Goal: Check status: Check status

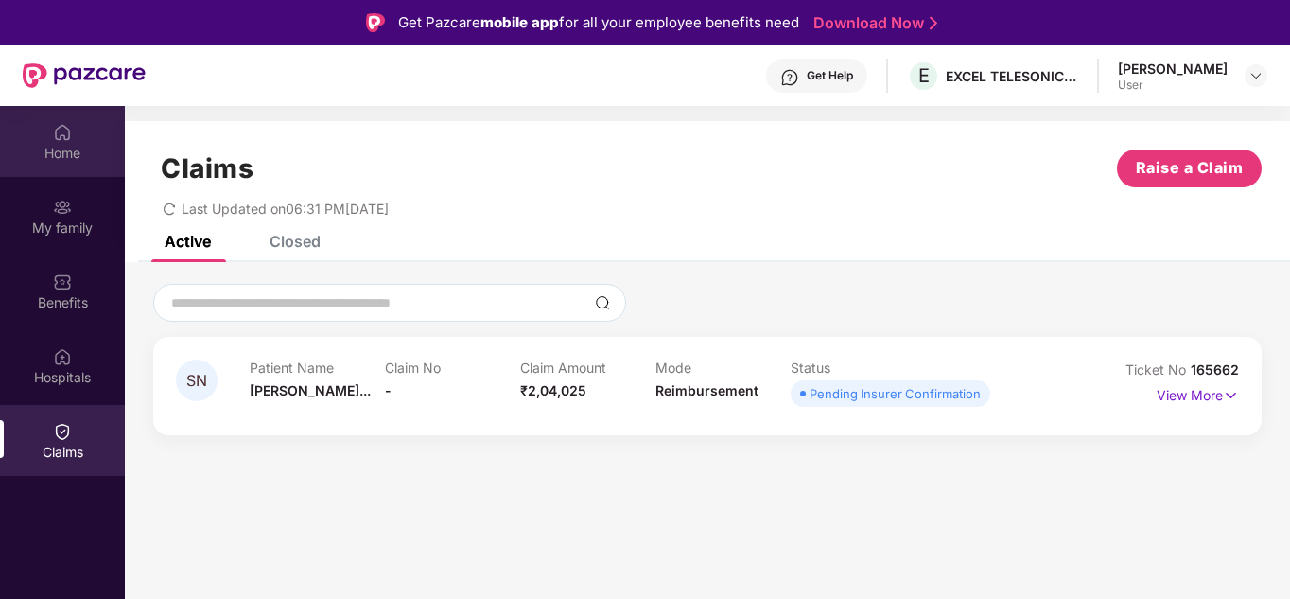
click at [61, 149] on div "Home" at bounding box center [62, 153] width 125 height 19
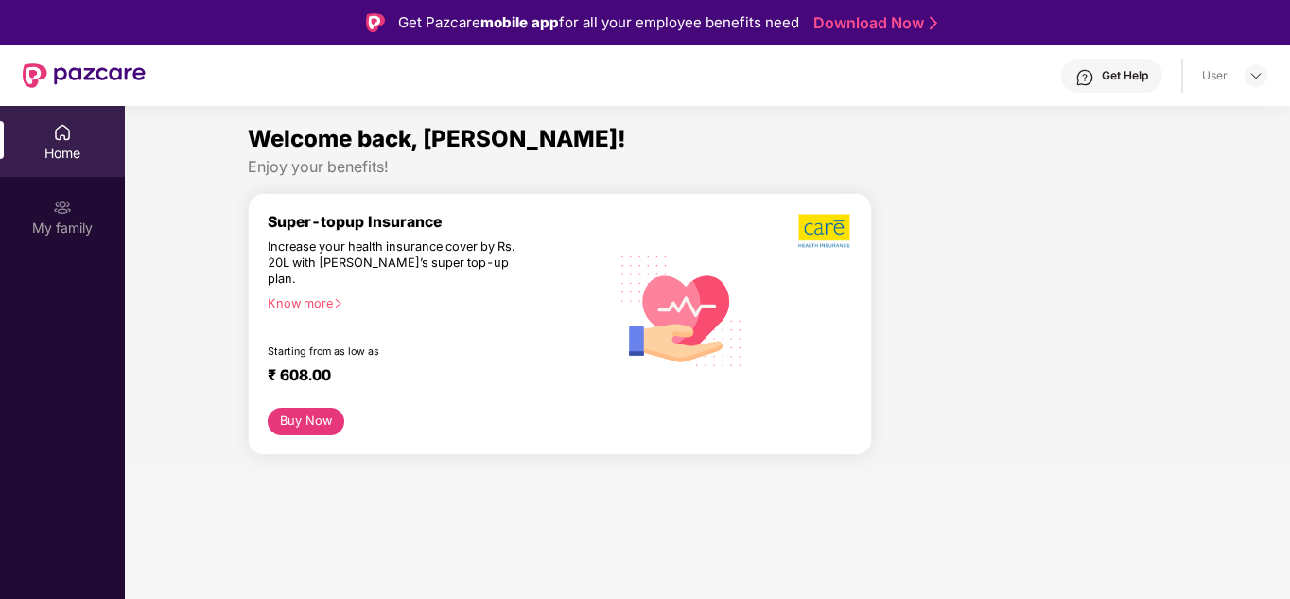
click at [84, 154] on div "Home" at bounding box center [62, 153] width 125 height 19
click at [58, 236] on div "My family" at bounding box center [62, 227] width 125 height 19
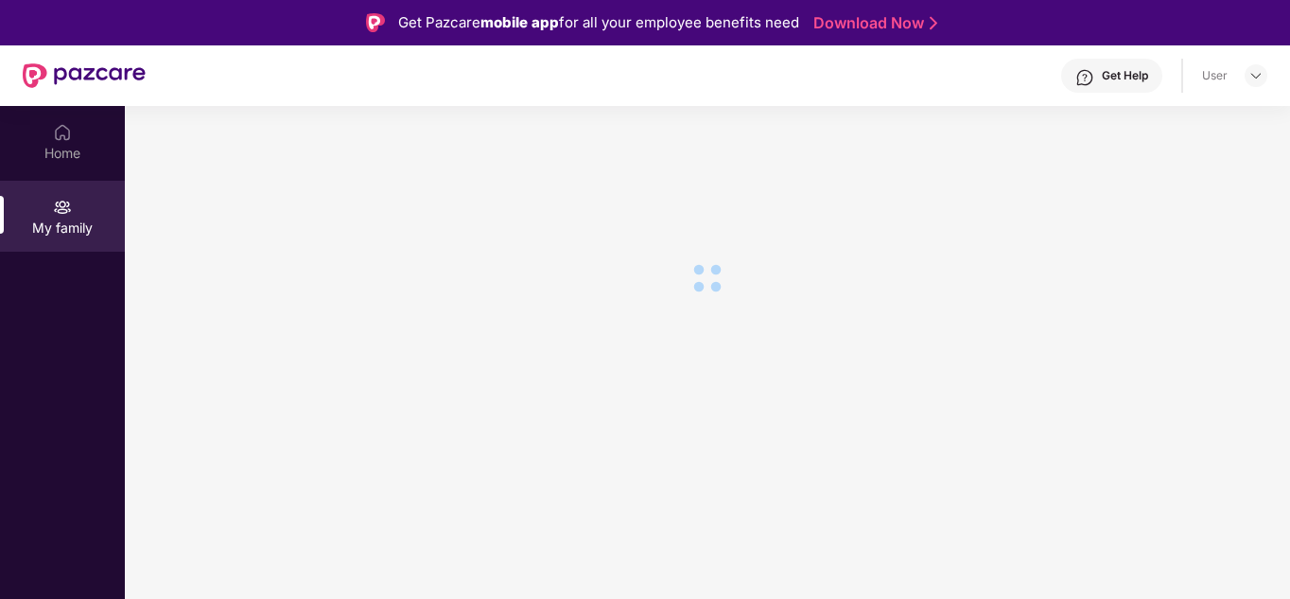
click at [56, 313] on div "Home My family" at bounding box center [62, 405] width 125 height 599
drag, startPoint x: 54, startPoint y: 361, endPoint x: 38, endPoint y: 145, distance: 217.2
click at [54, 357] on div "Home My family" at bounding box center [62, 405] width 125 height 599
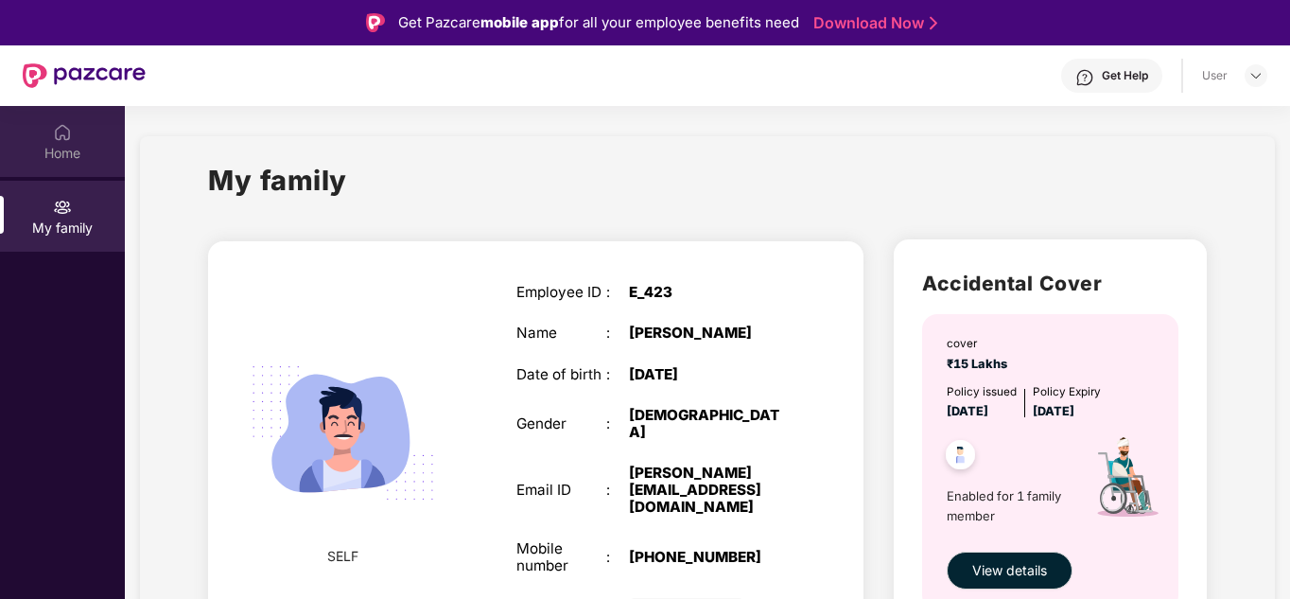
click at [44, 143] on div "Home" at bounding box center [62, 141] width 125 height 71
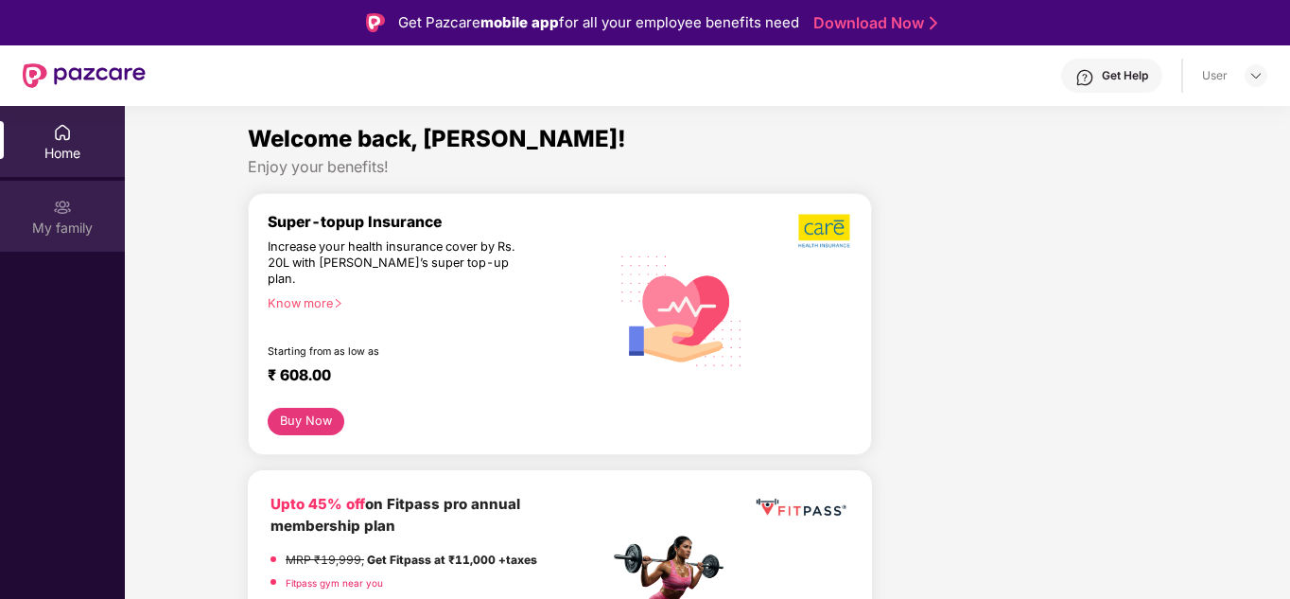
click at [43, 186] on div "My family" at bounding box center [62, 216] width 125 height 71
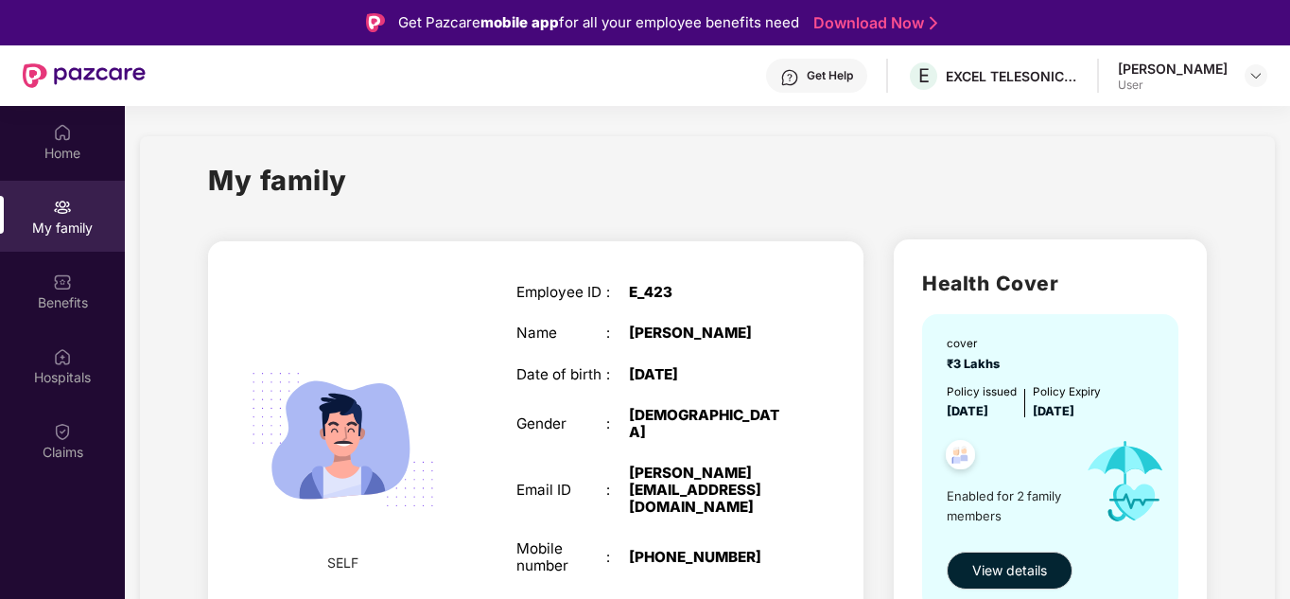
click at [77, 433] on div "Claims" at bounding box center [62, 440] width 125 height 71
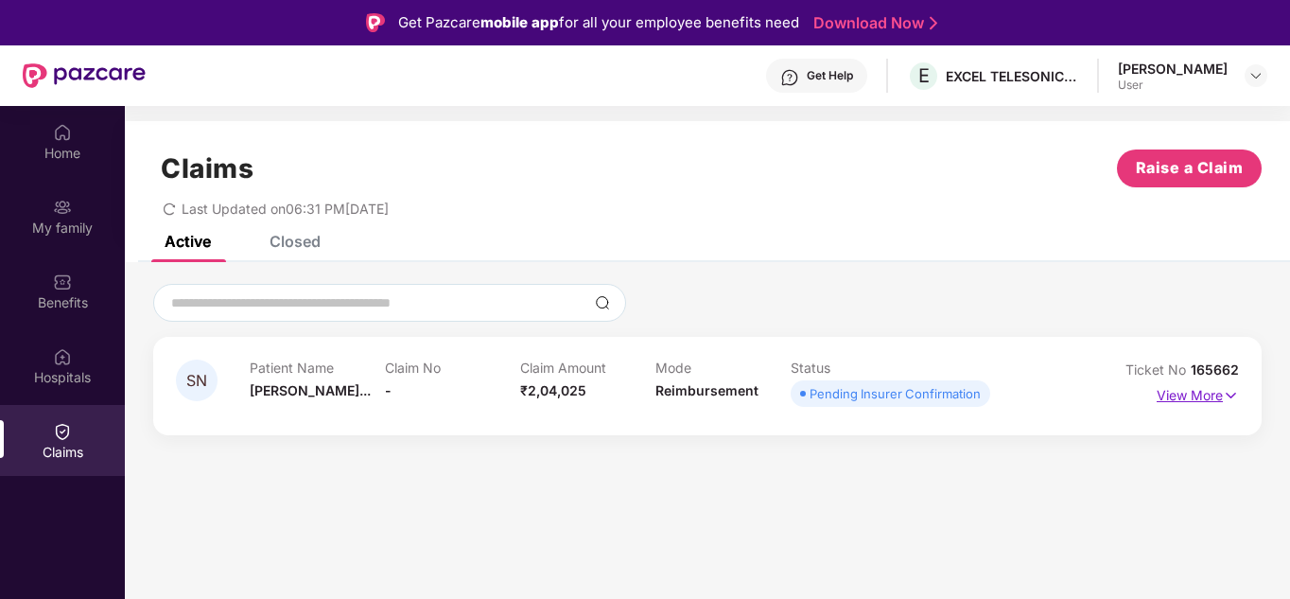
click at [1235, 393] on img at bounding box center [1231, 395] width 16 height 21
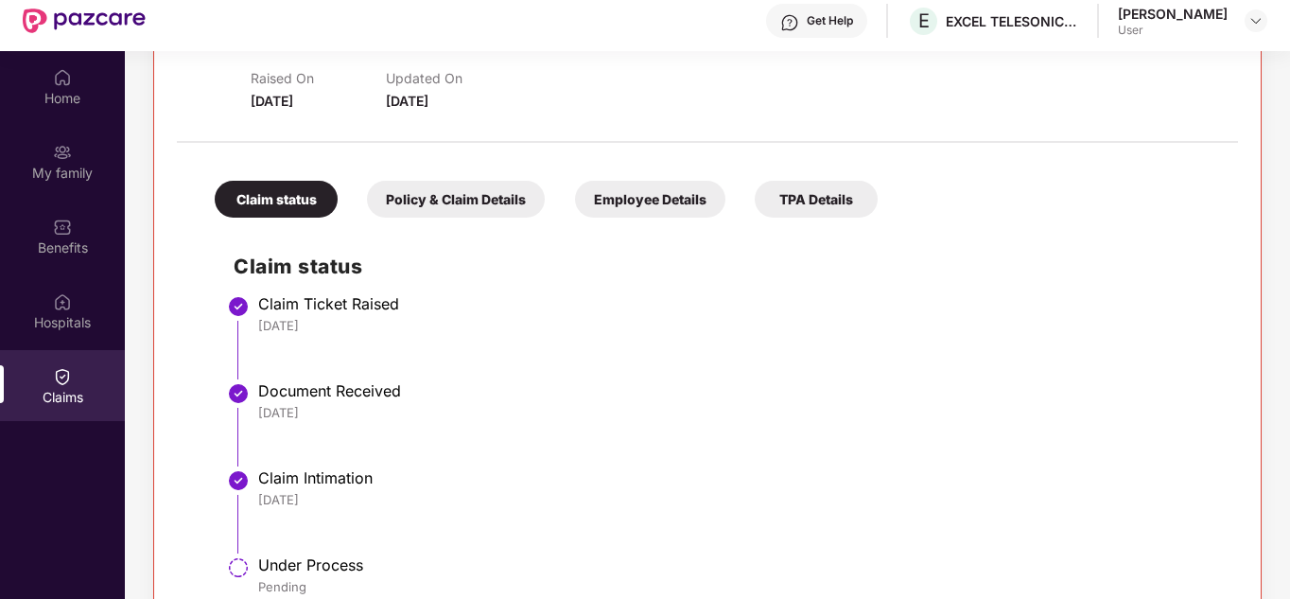
scroll to position [106, 0]
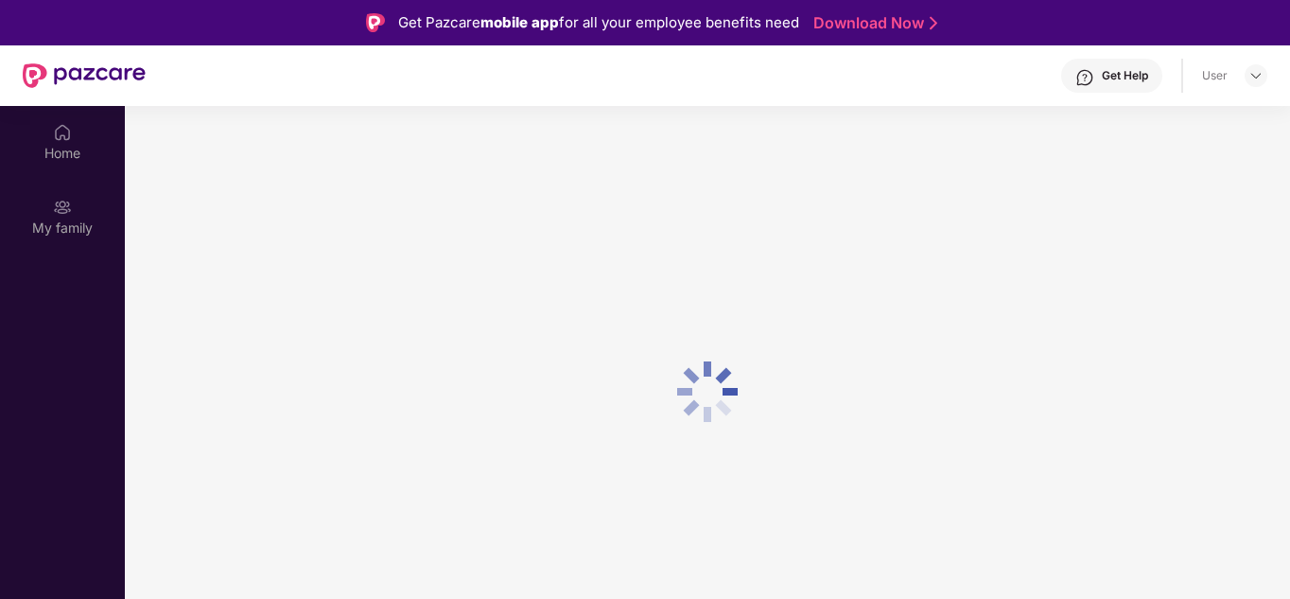
scroll to position [106, 0]
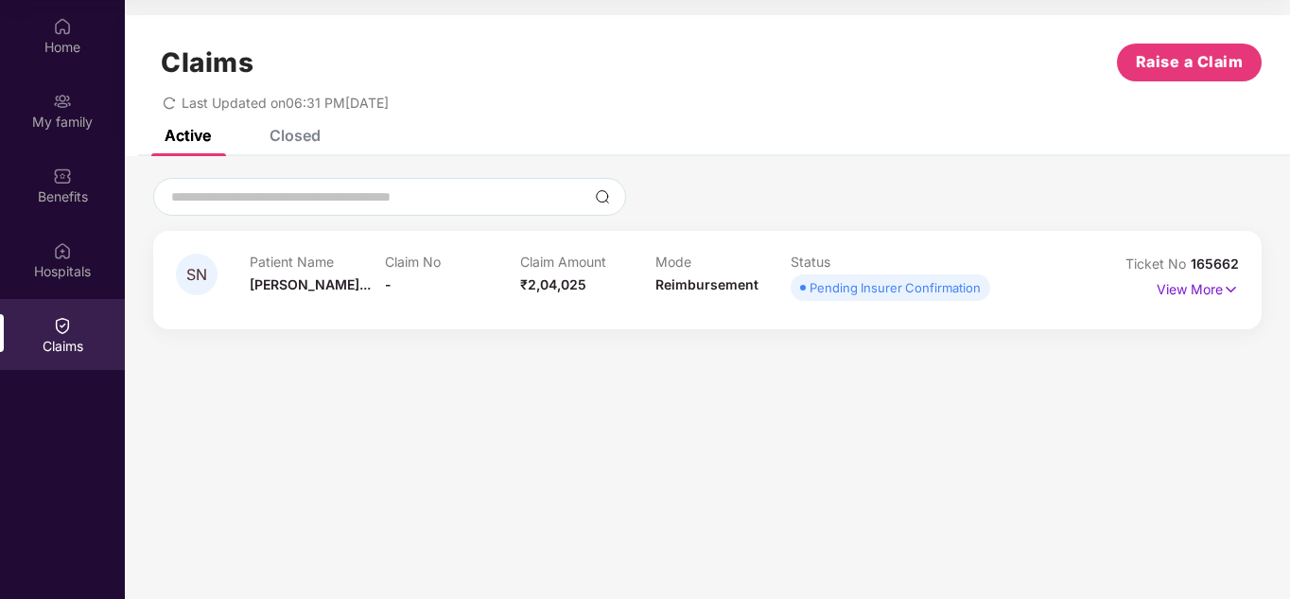
scroll to position [106, 0]
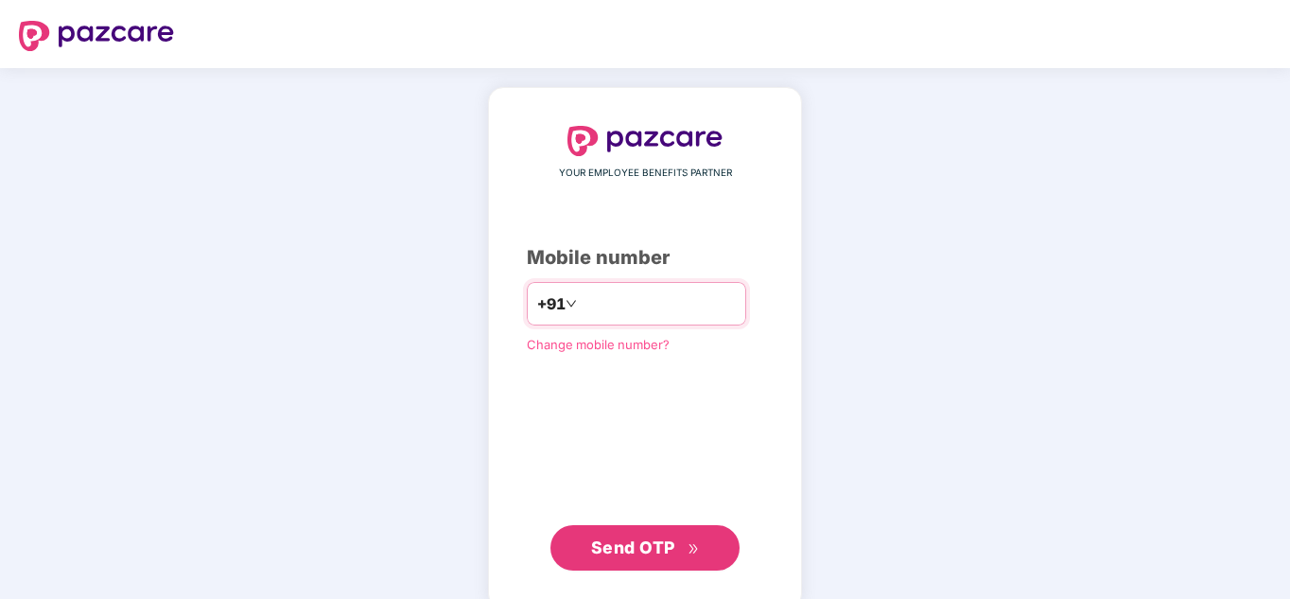
click at [584, 294] on input "number" at bounding box center [658, 303] width 155 height 30
click at [584, 295] on input "number" at bounding box center [658, 303] width 155 height 30
type input "**********"
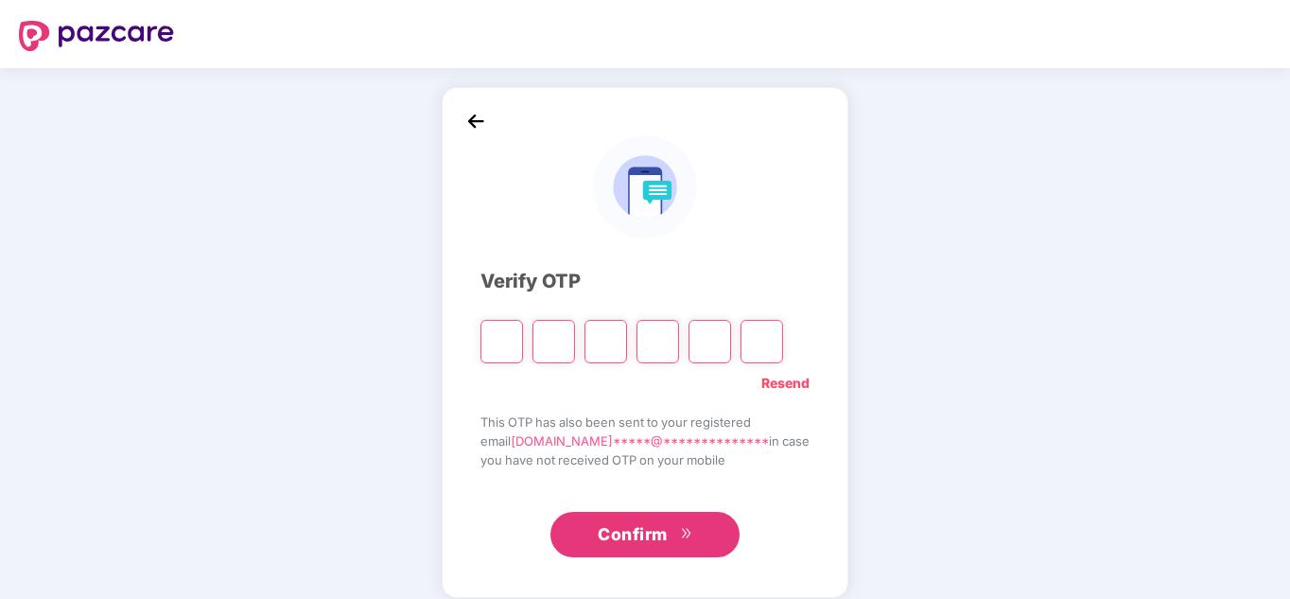
type input "*"
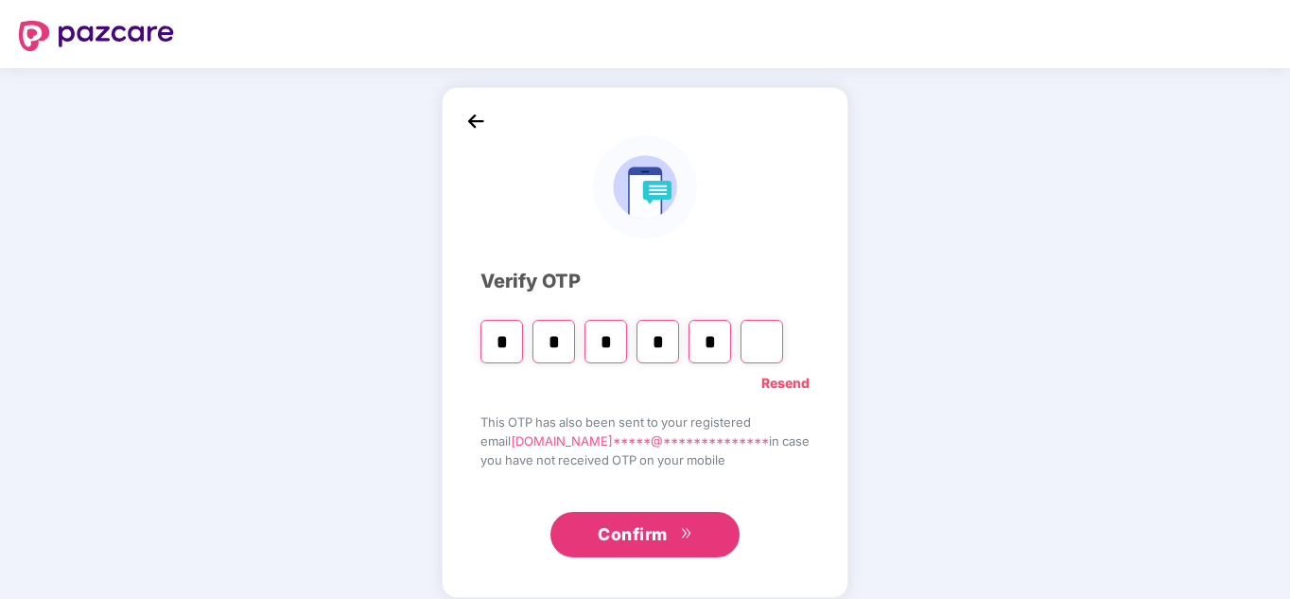
type input "*"
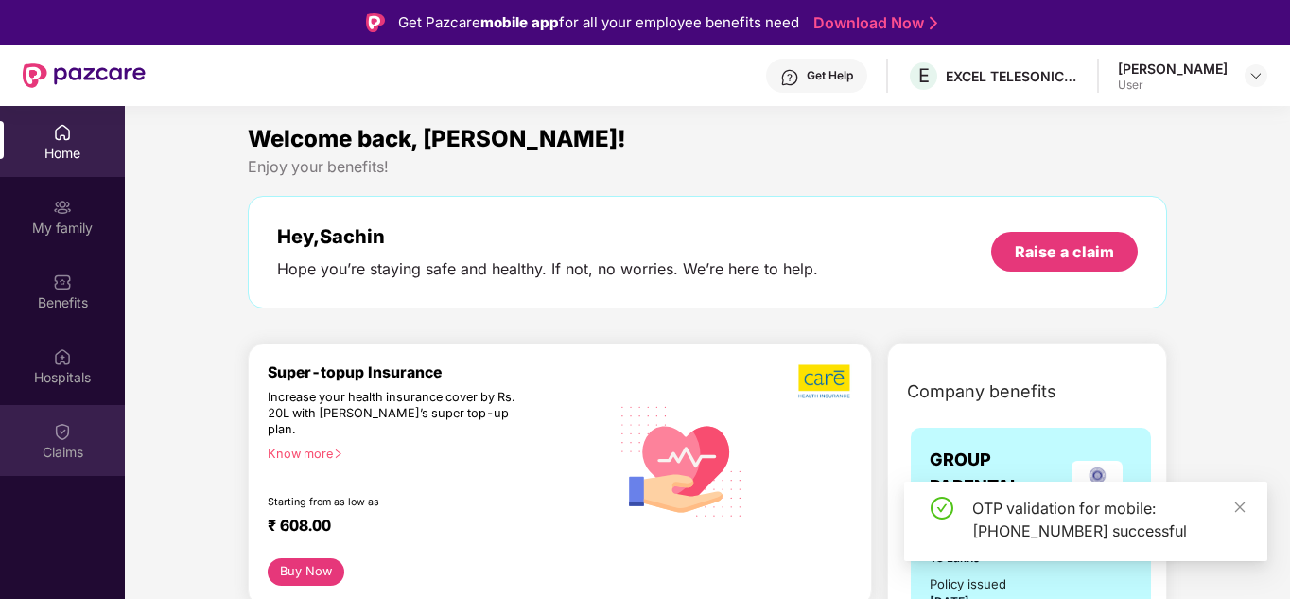
click at [70, 444] on div "Claims" at bounding box center [62, 452] width 125 height 19
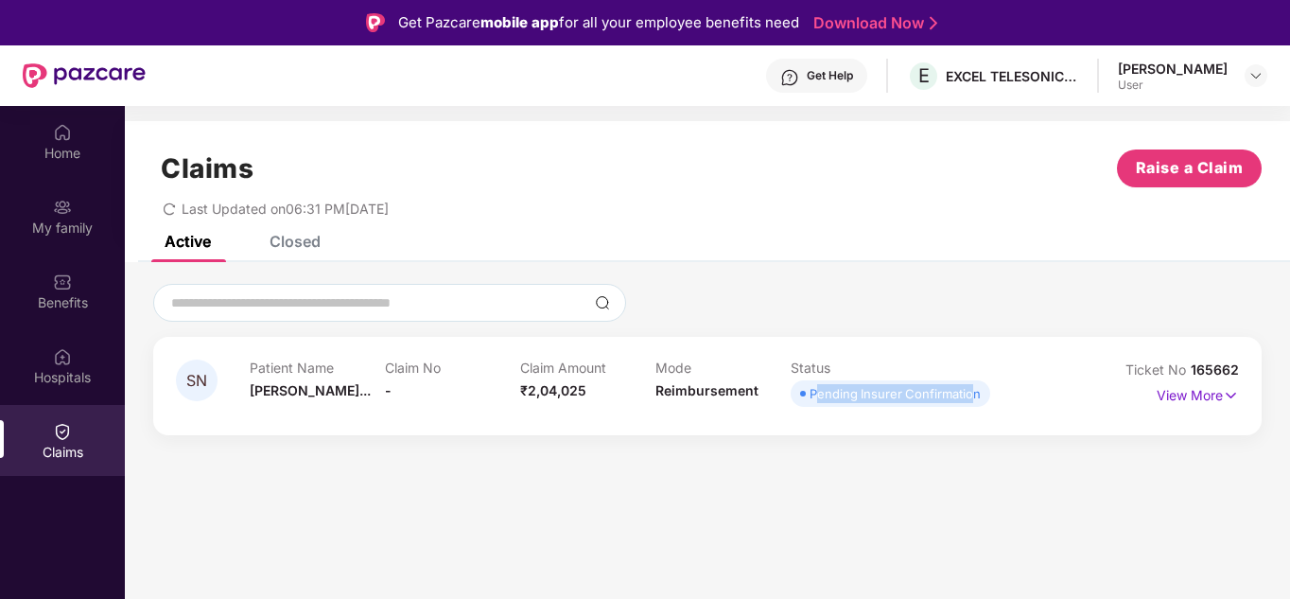
drag, startPoint x: 818, startPoint y: 398, endPoint x: 976, endPoint y: 400, distance: 157.9
click at [976, 400] on div "Pending Insurer Confirmation" at bounding box center [895, 393] width 171 height 19
click at [1234, 393] on img at bounding box center [1231, 395] width 16 height 21
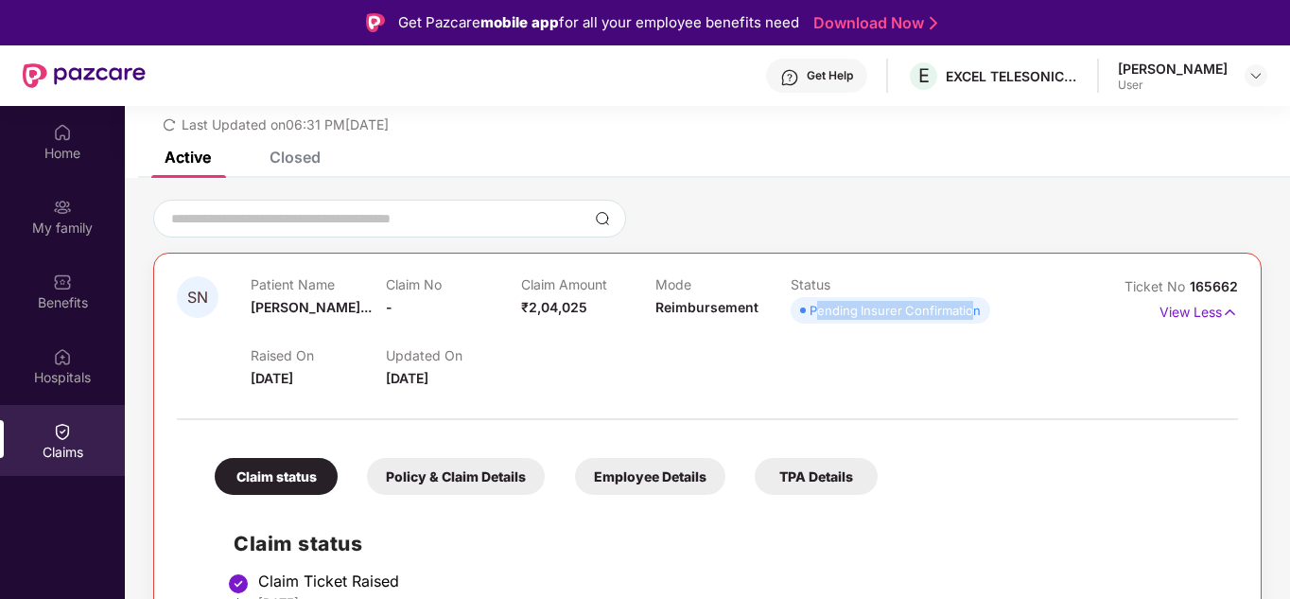
scroll to position [189, 0]
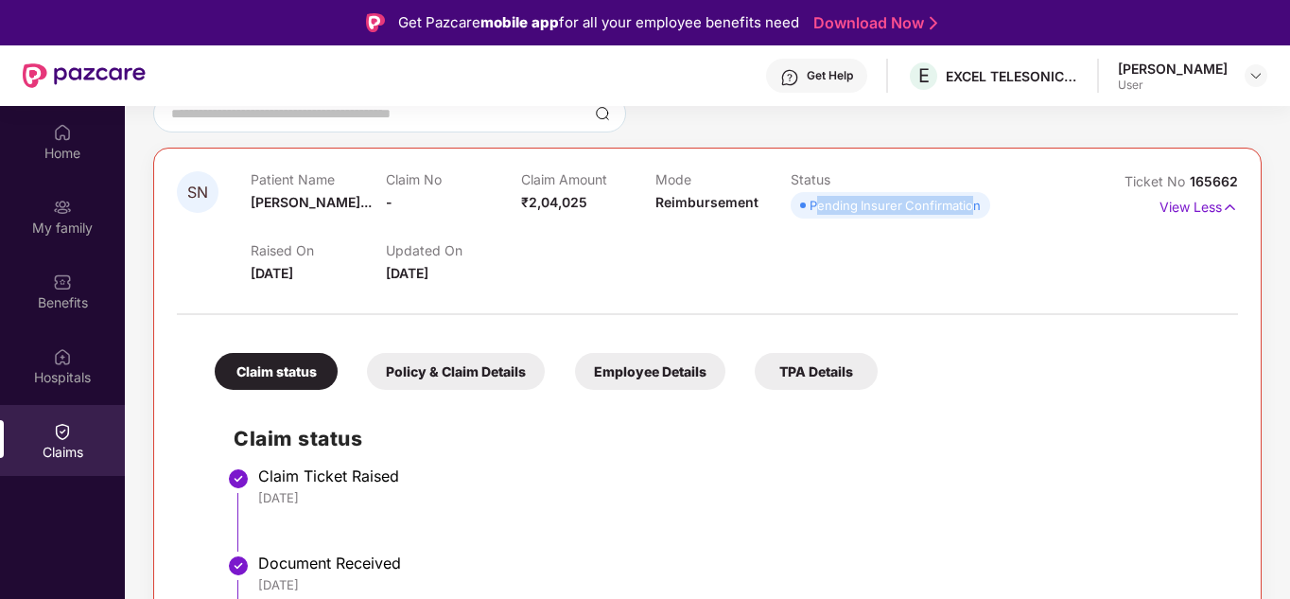
click at [61, 440] on img at bounding box center [62, 431] width 19 height 19
click at [857, 211] on div "Pending Insurer Confirmation" at bounding box center [895, 205] width 171 height 19
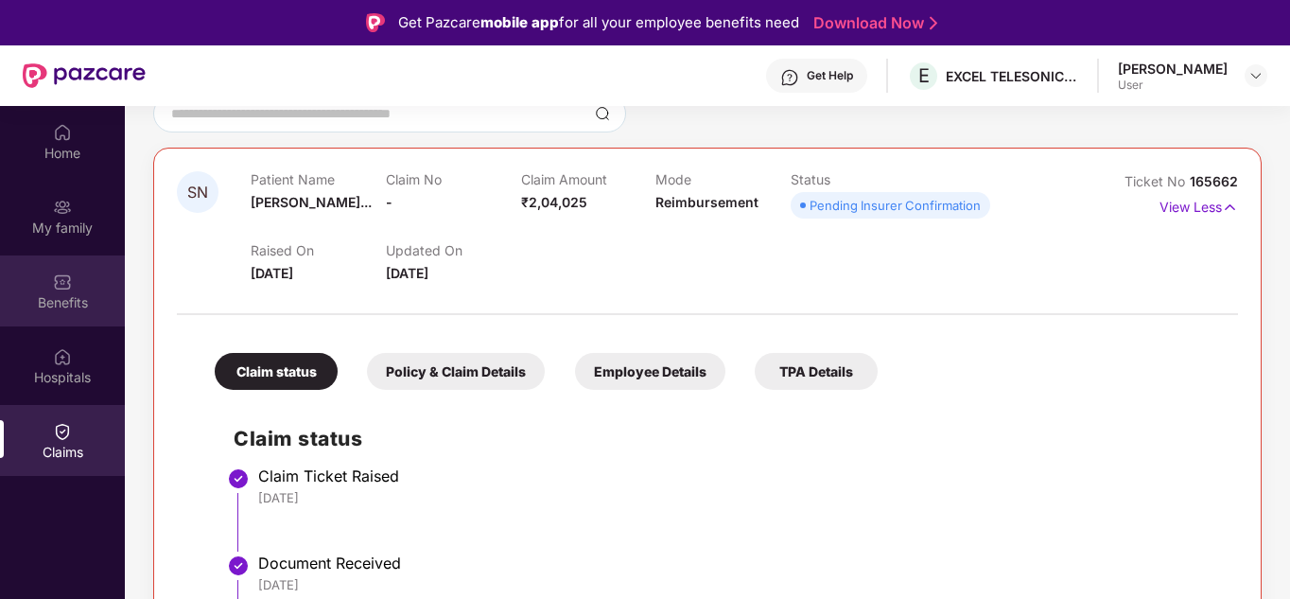
click at [63, 298] on div "Benefits" at bounding box center [62, 302] width 125 height 19
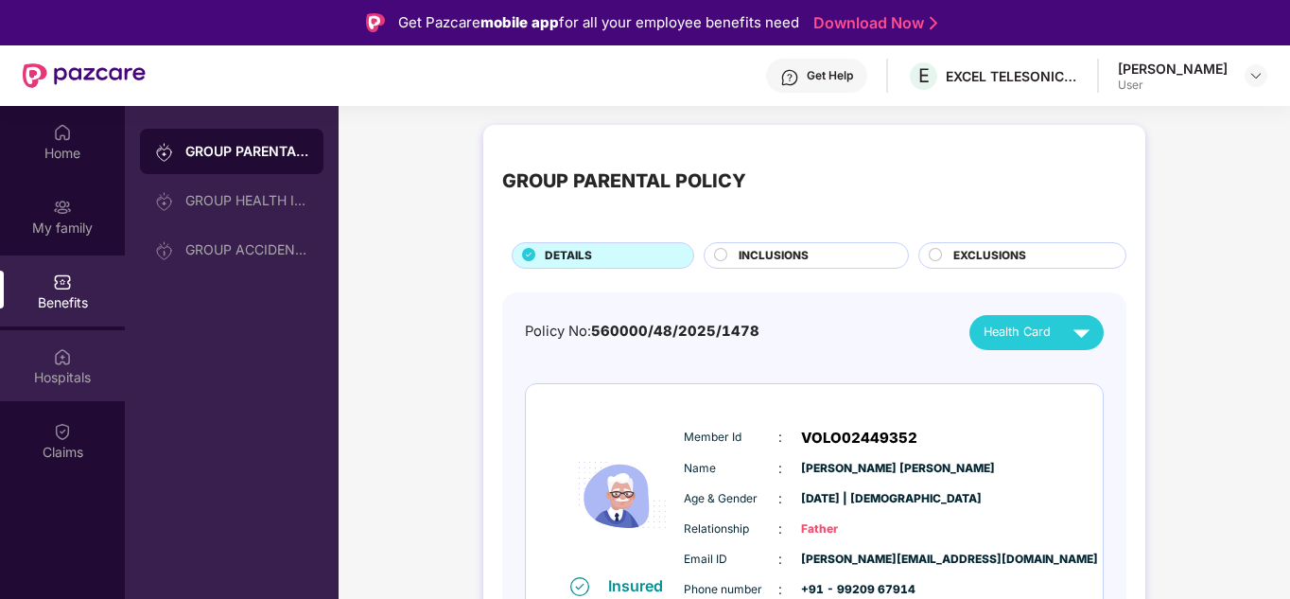
click at [52, 357] on div "Hospitals" at bounding box center [62, 365] width 125 height 71
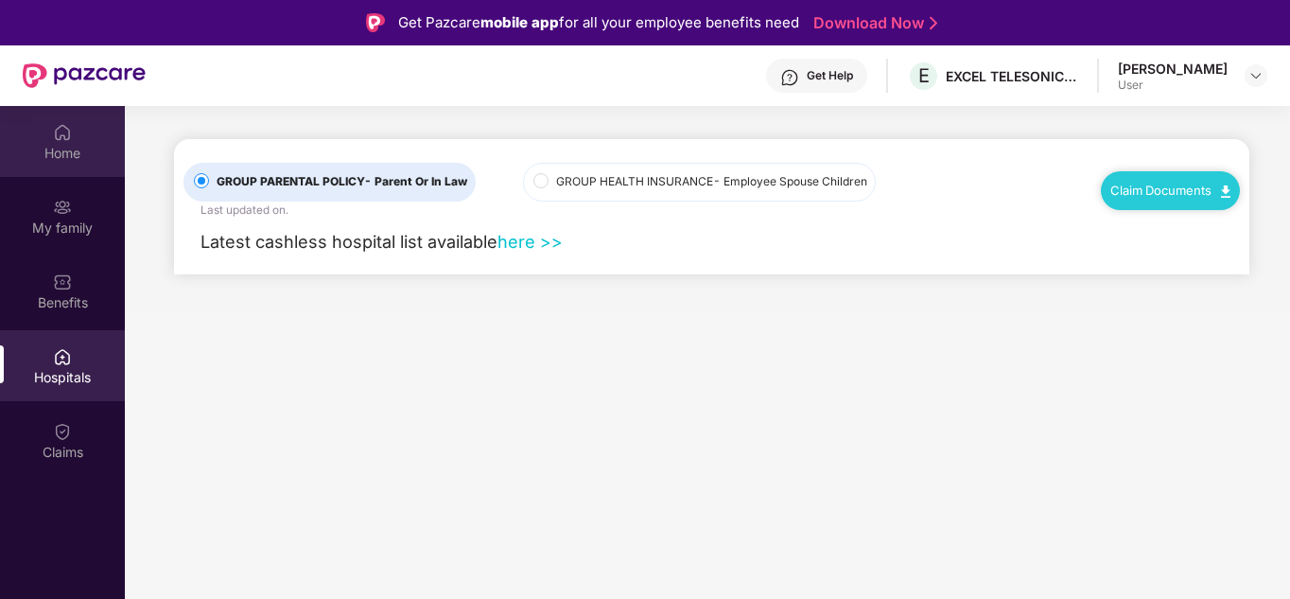
click at [63, 140] on img at bounding box center [62, 132] width 19 height 19
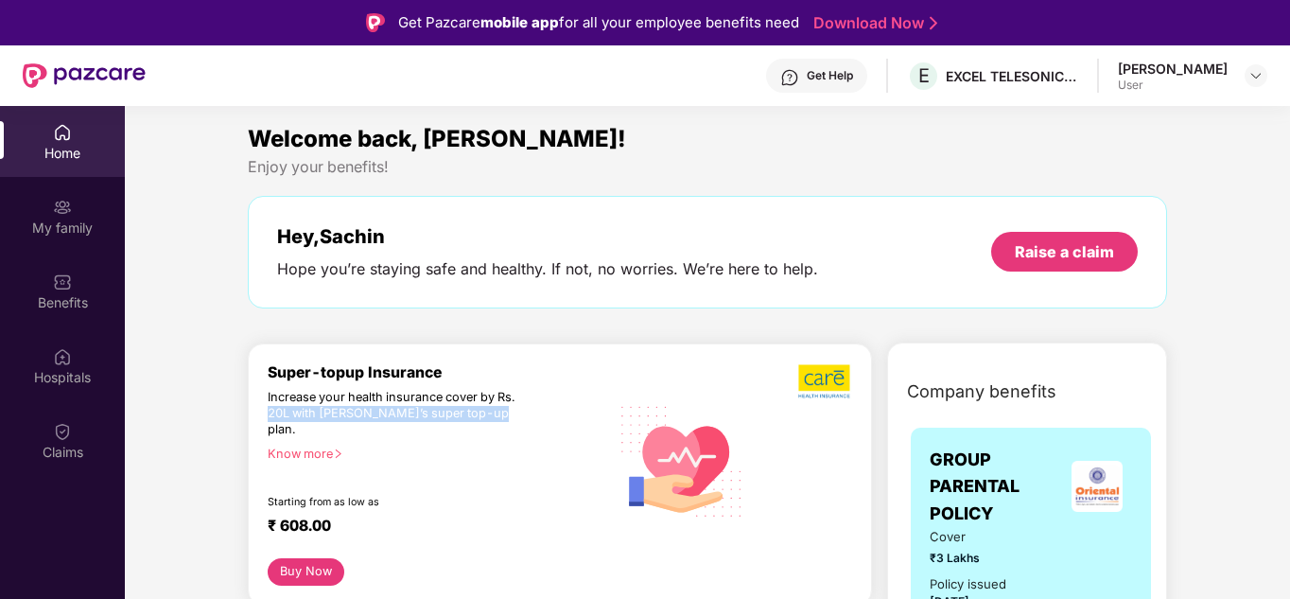
drag, startPoint x: 260, startPoint y: 413, endPoint x: 487, endPoint y: 410, distance: 227.0
click at [487, 410] on div "Super-topup Insurance Increase your health insurance cover by Rs. 20L with PazC…" at bounding box center [560, 474] width 624 height 262
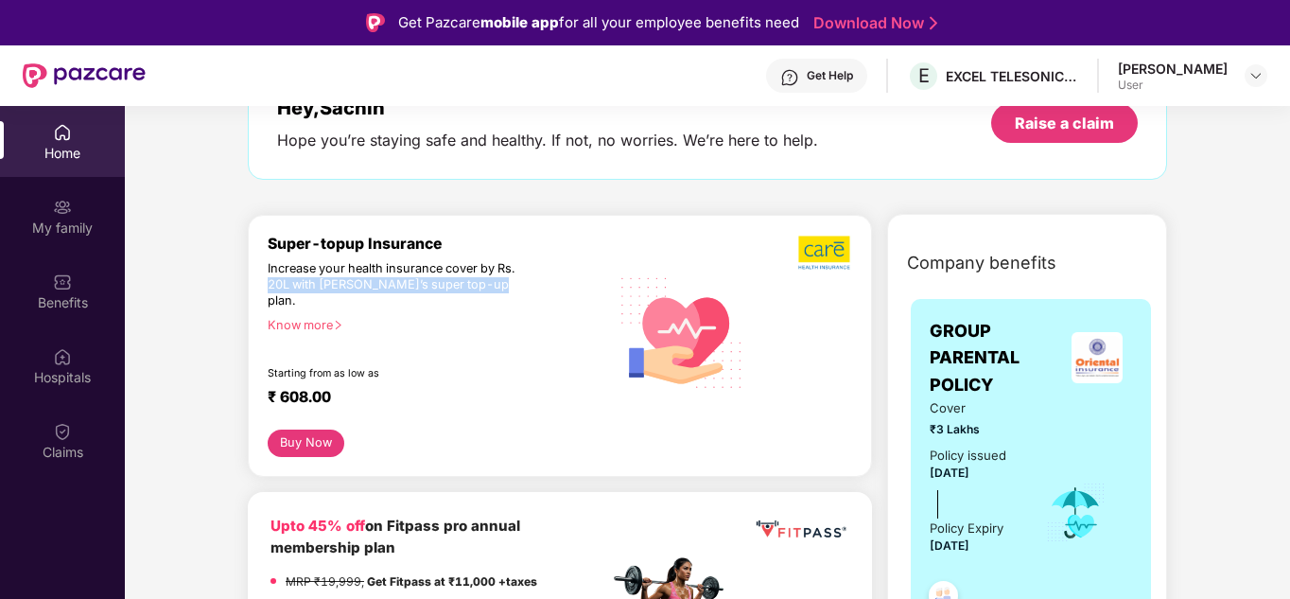
scroll to position [189, 0]
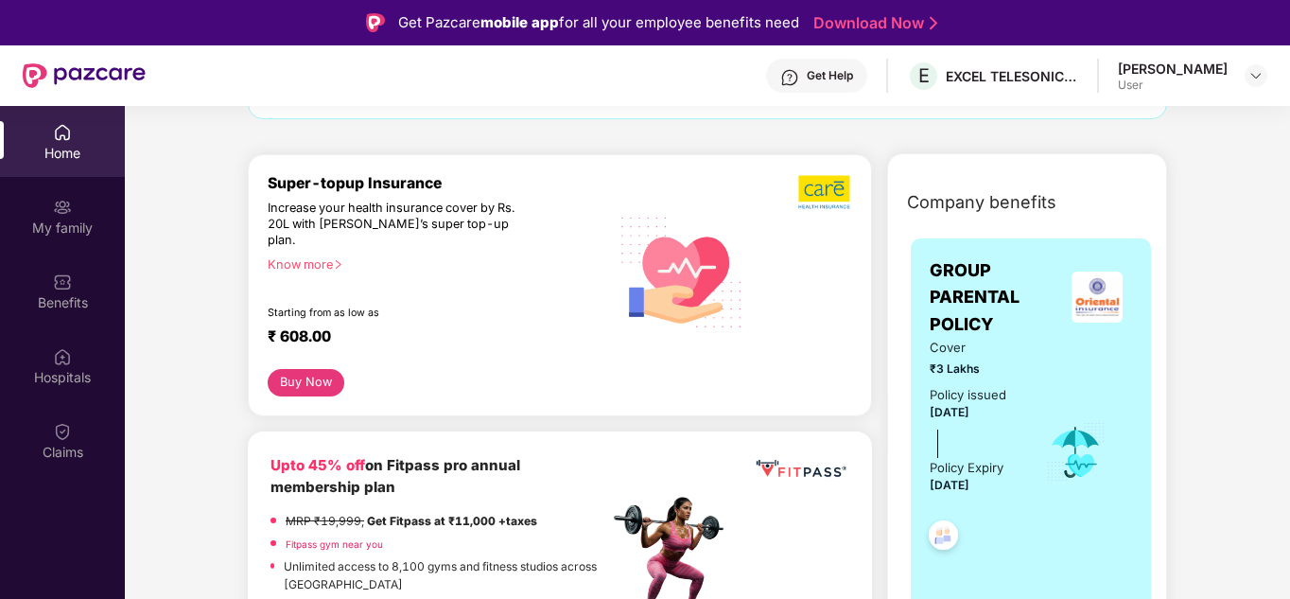
click at [338, 259] on icon "right" at bounding box center [338, 264] width 10 height 10
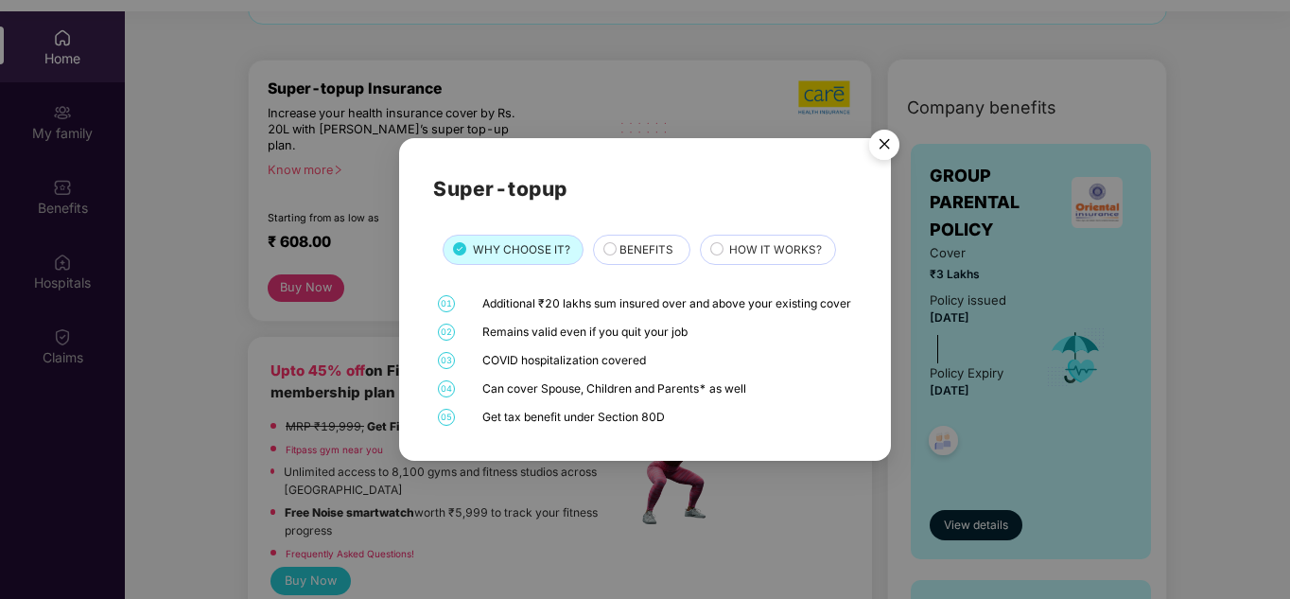
scroll to position [106, 0]
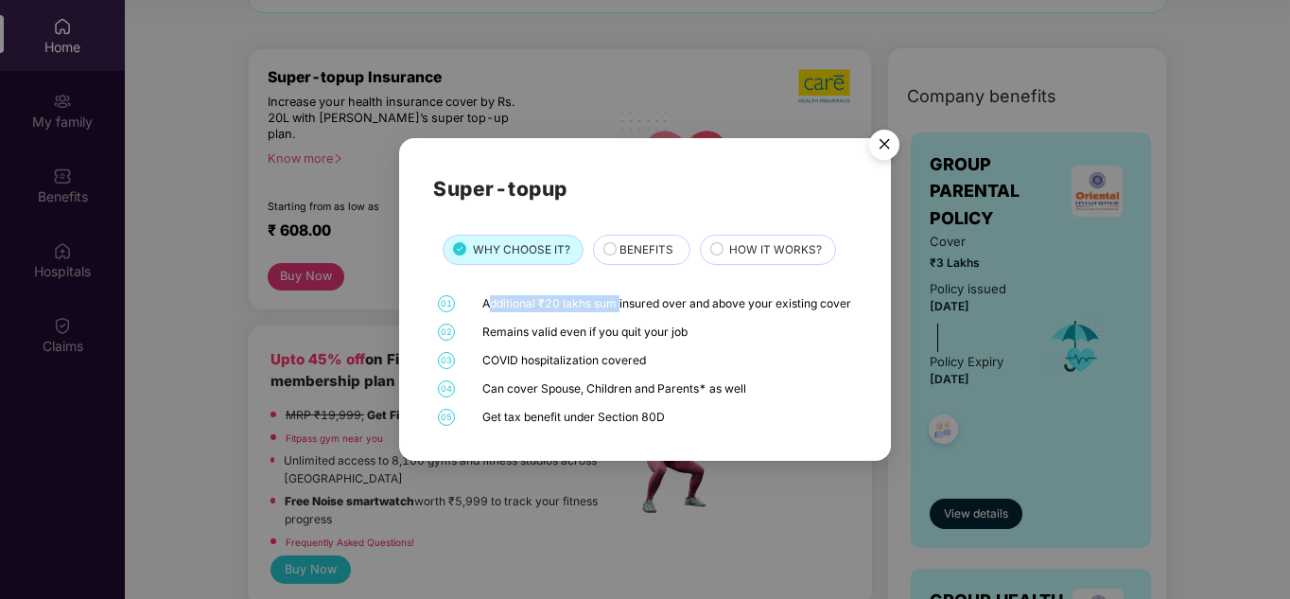
drag, startPoint x: 491, startPoint y: 296, endPoint x: 619, endPoint y: 296, distance: 128.6
click at [619, 296] on div "Additional ₹20 lakhs sum insured over and above your existing cover" at bounding box center [667, 303] width 370 height 17
click at [881, 139] on img "Close" at bounding box center [884, 147] width 53 height 53
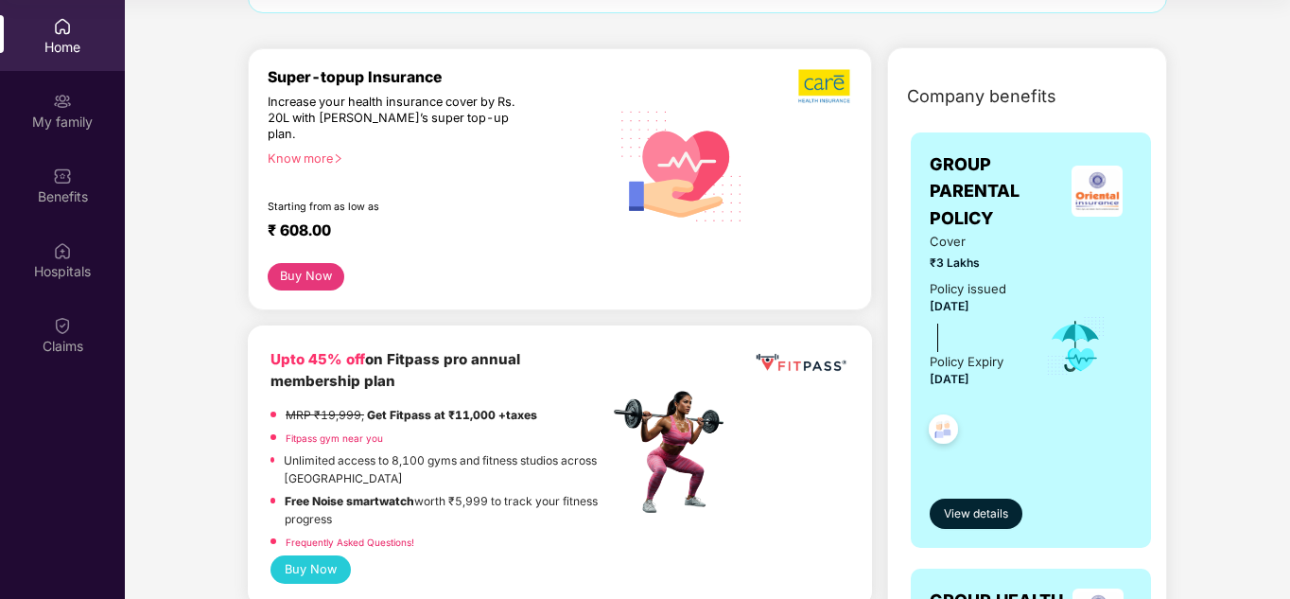
drag, startPoint x: 932, startPoint y: 377, endPoint x: 989, endPoint y: 379, distance: 57.7
click at [969, 379] on span "29 Jan 2026" at bounding box center [950, 379] width 40 height 14
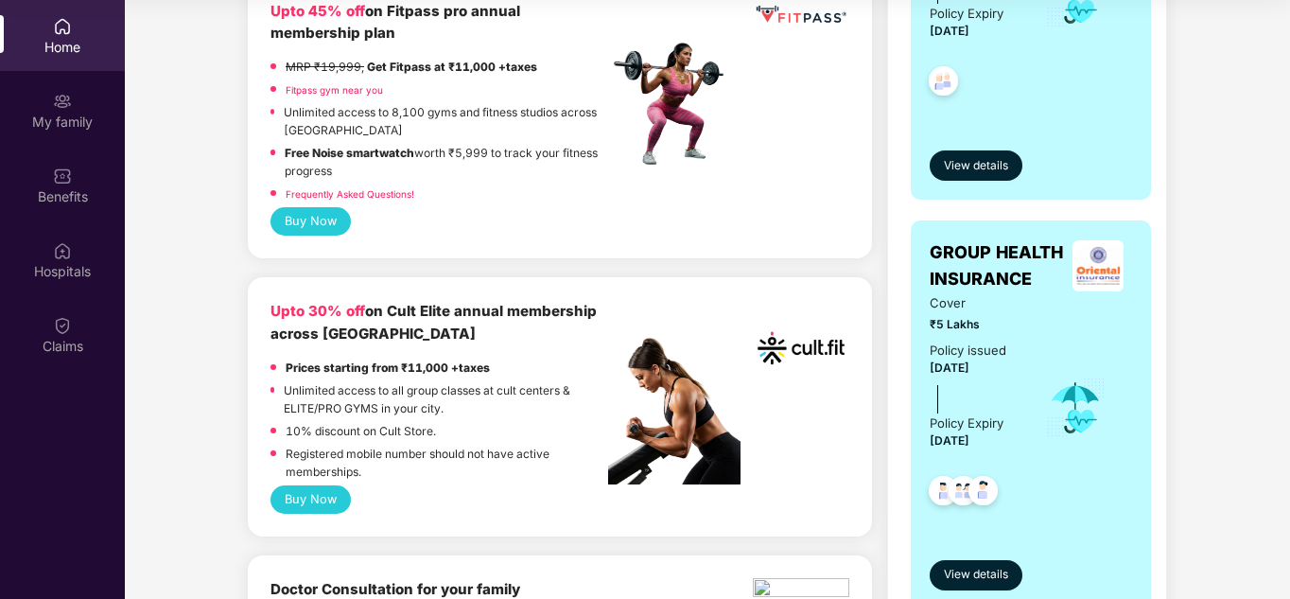
scroll to position [567, 0]
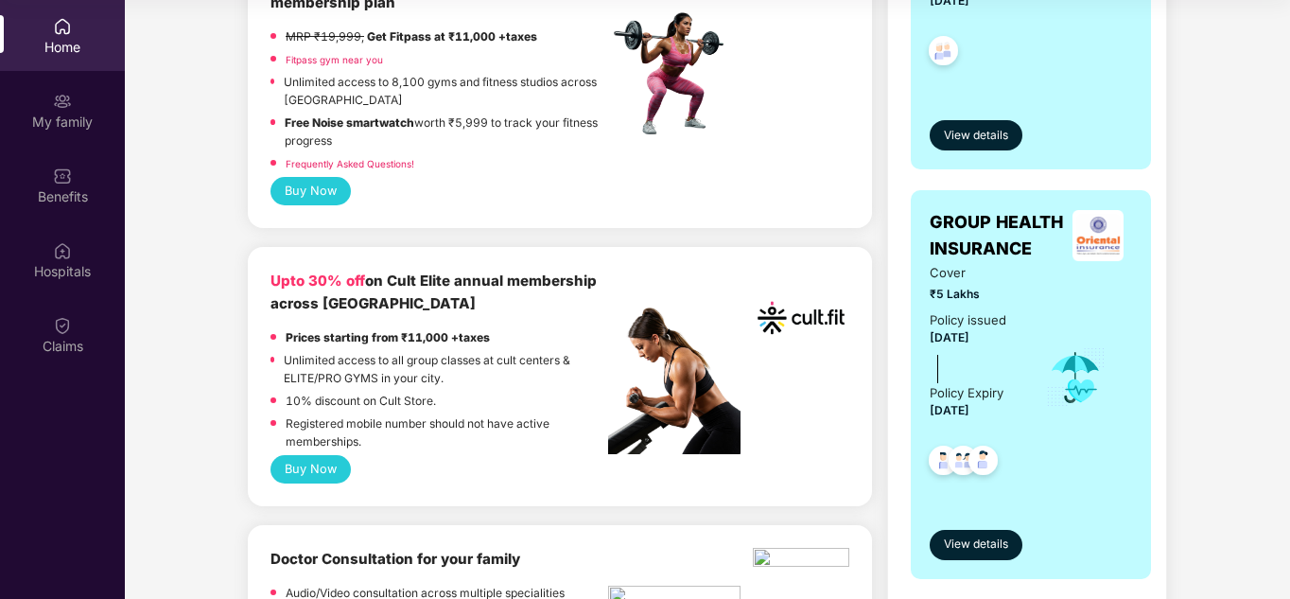
drag, startPoint x: 950, startPoint y: 413, endPoint x: 1003, endPoint y: 410, distance: 54.0
click at [1003, 410] on div "Policy issued 20 Dec 2024 Policy Expiry 19 Dec 2025" at bounding box center [974, 366] width 89 height 112
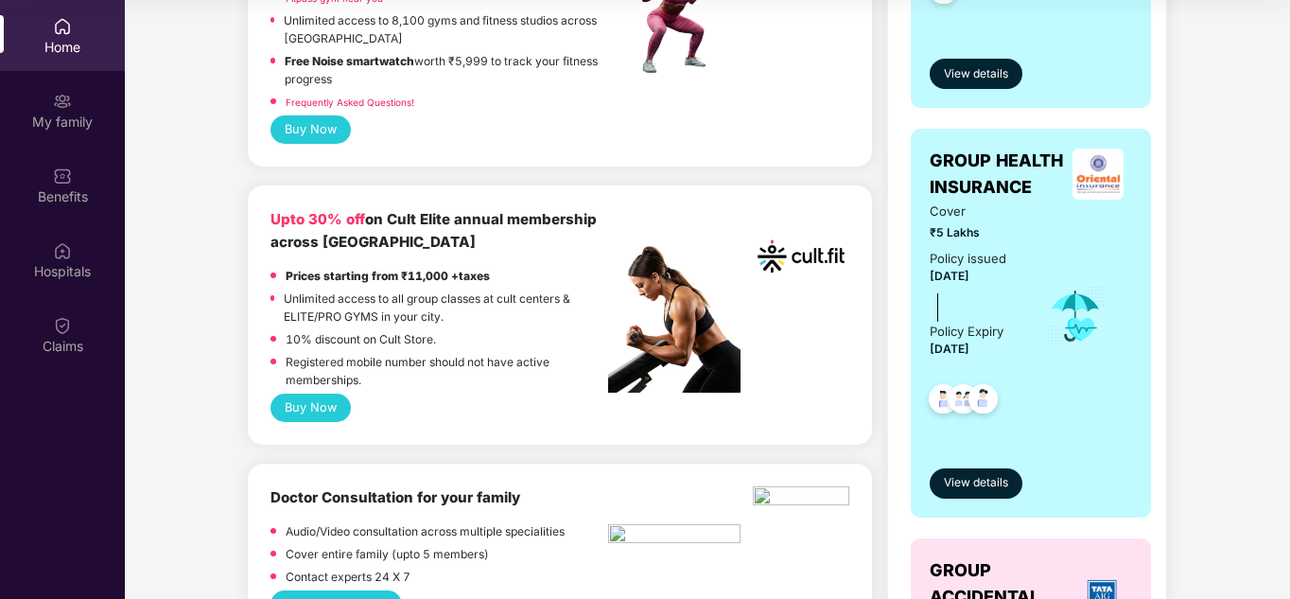
scroll to position [662, 0]
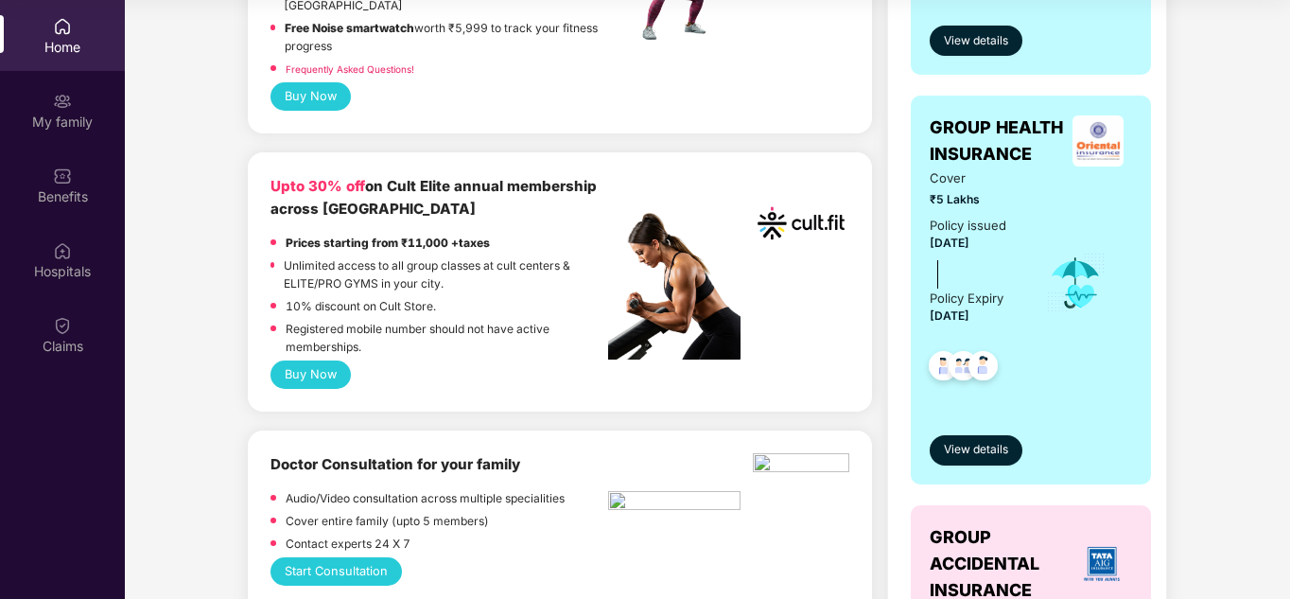
click at [971, 335] on div at bounding box center [974, 362] width 89 height 70
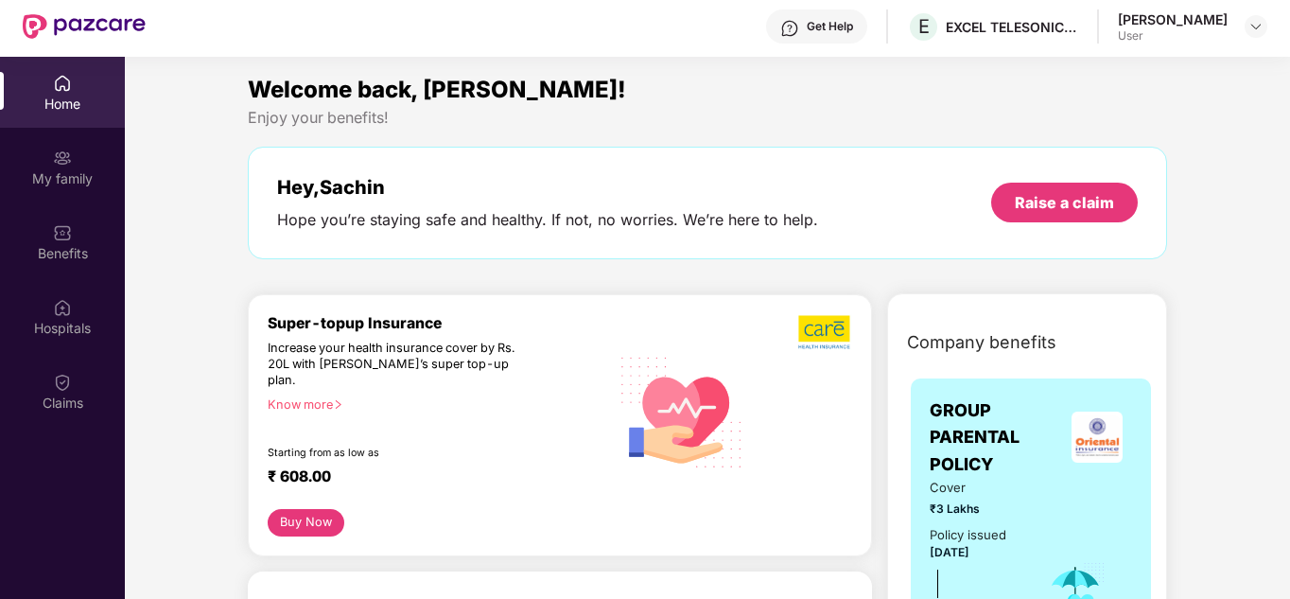
scroll to position [0, 0]
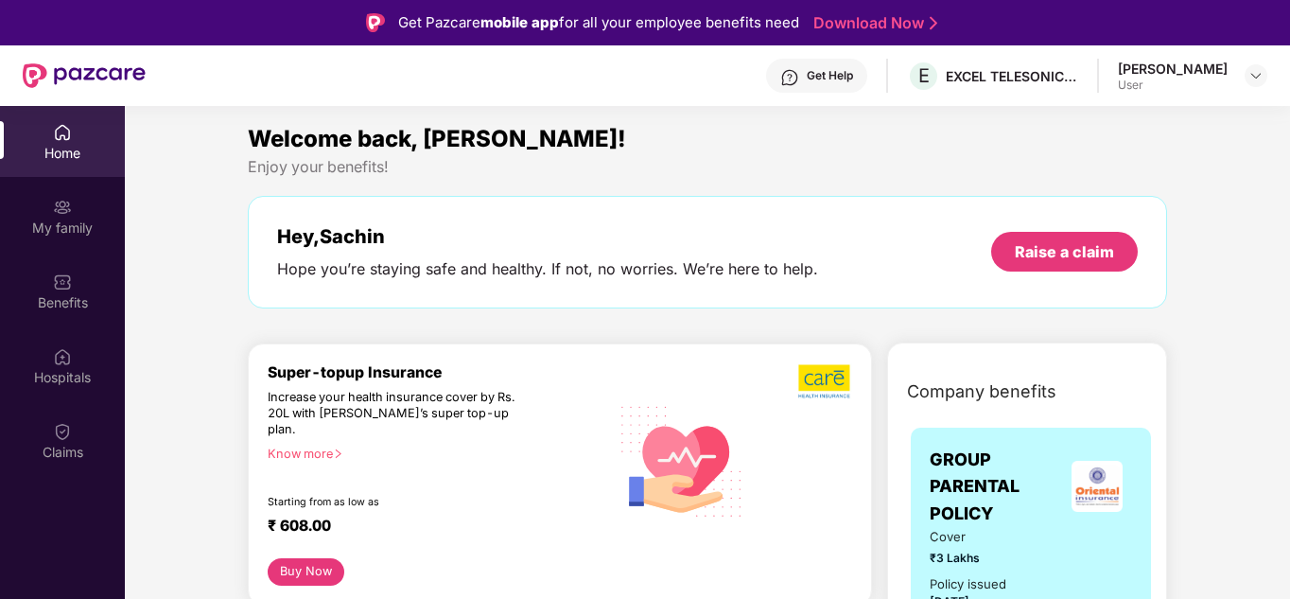
click at [57, 146] on div "Home" at bounding box center [62, 153] width 125 height 19
click at [64, 274] on img at bounding box center [62, 281] width 19 height 19
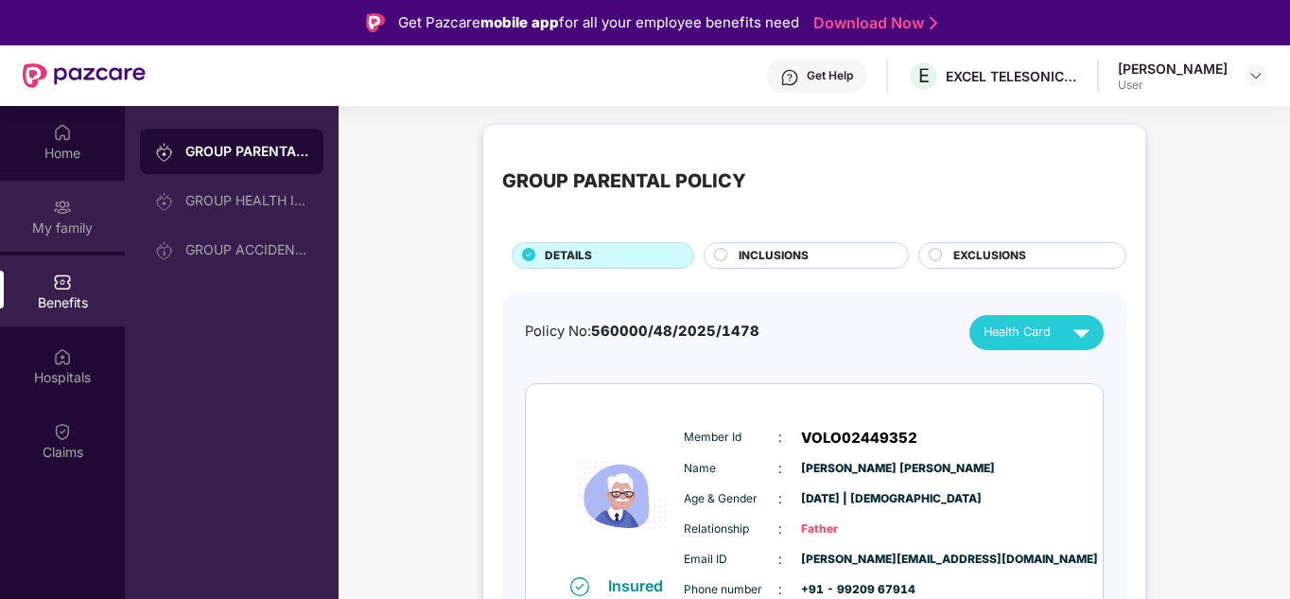
click at [73, 234] on div "My family" at bounding box center [62, 227] width 125 height 19
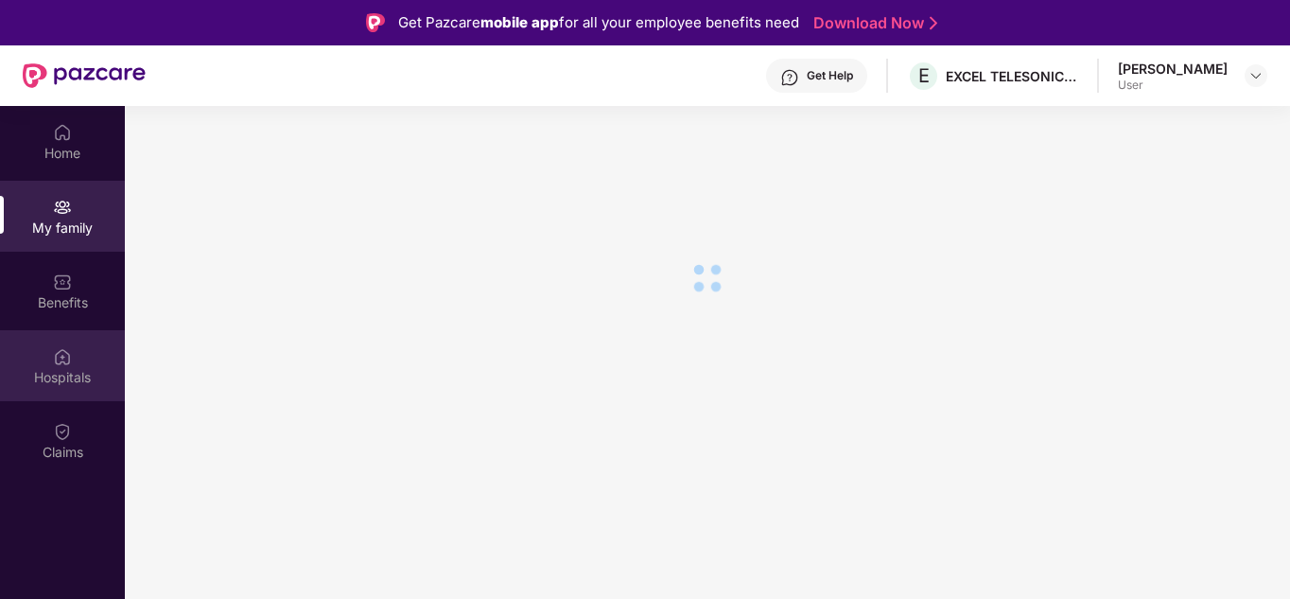
click at [57, 366] on div "Hospitals" at bounding box center [62, 365] width 125 height 71
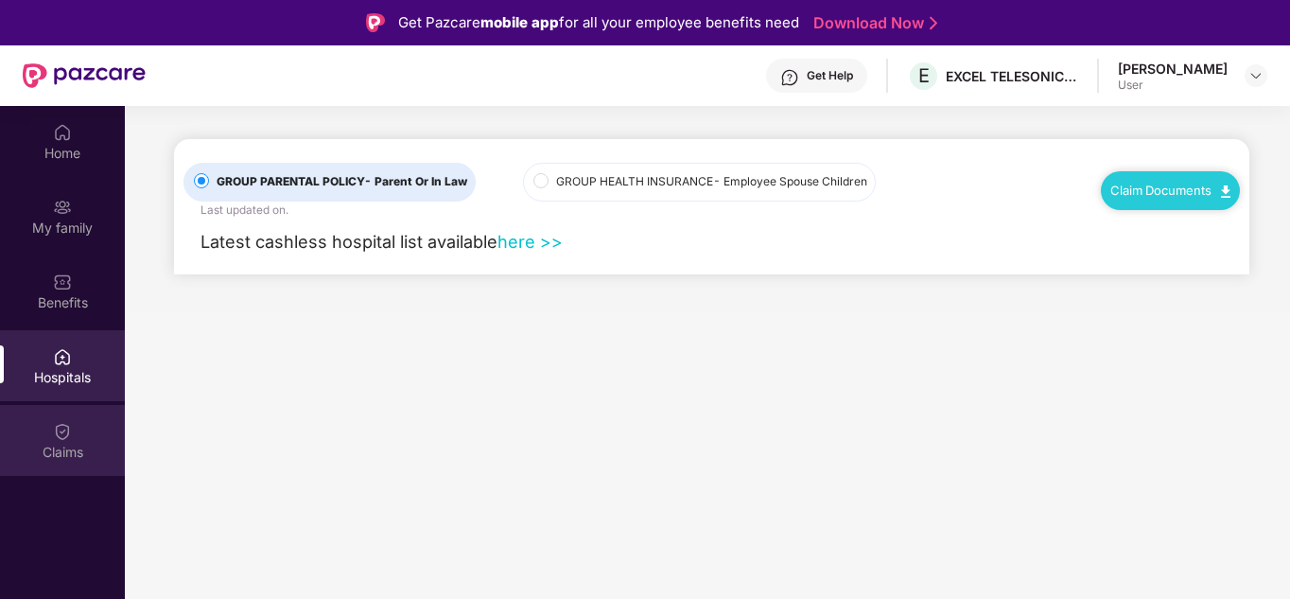
click at [59, 447] on div "Claims" at bounding box center [62, 452] width 125 height 19
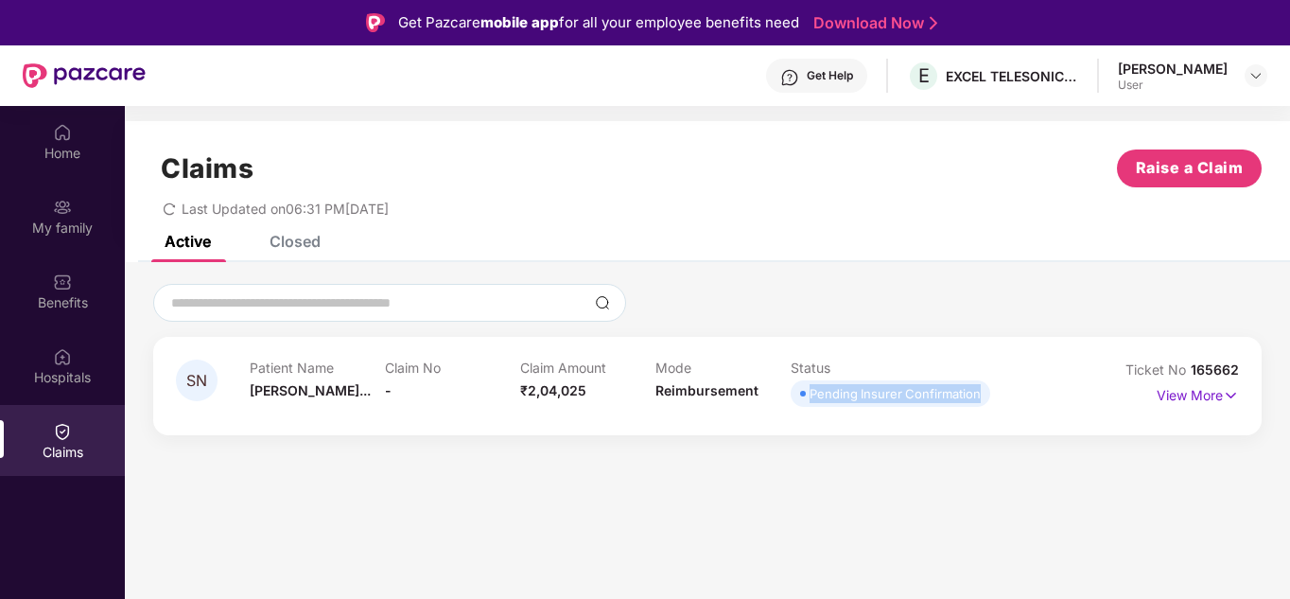
drag, startPoint x: 811, startPoint y: 391, endPoint x: 991, endPoint y: 388, distance: 179.7
click at [992, 388] on div "Patient Name Suresh Nagesh... Claim No - Claim Amount ₹2,04,025 Mode Reimbursem…" at bounding box center [656, 385] width 812 height 52
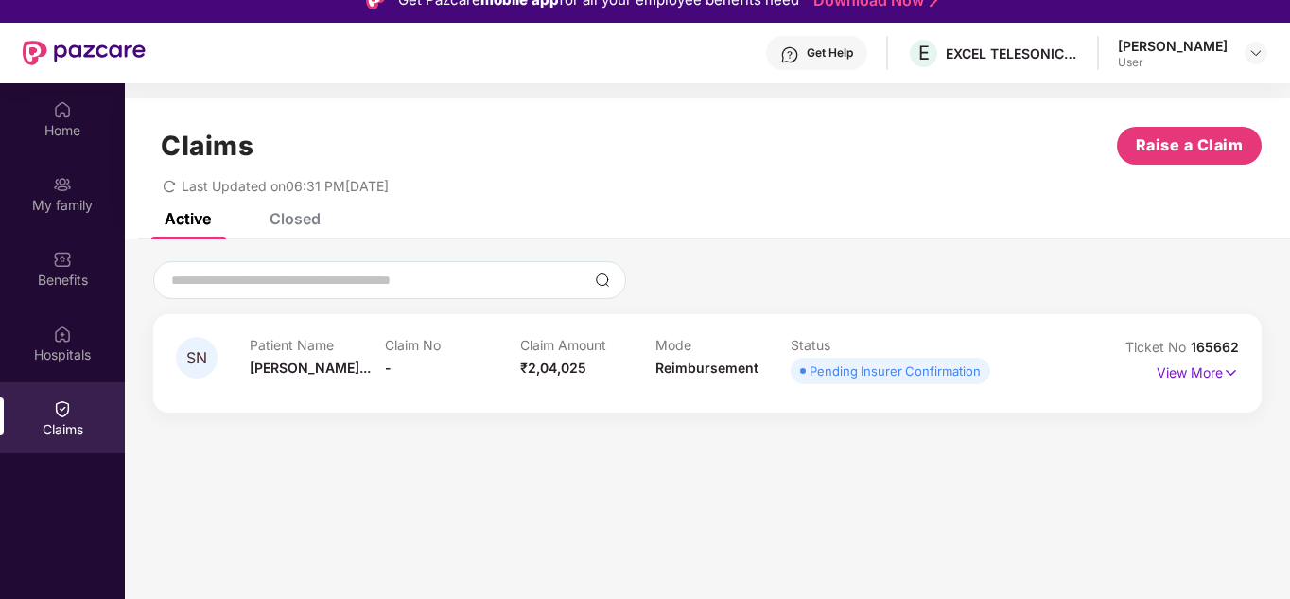
scroll to position [95, 0]
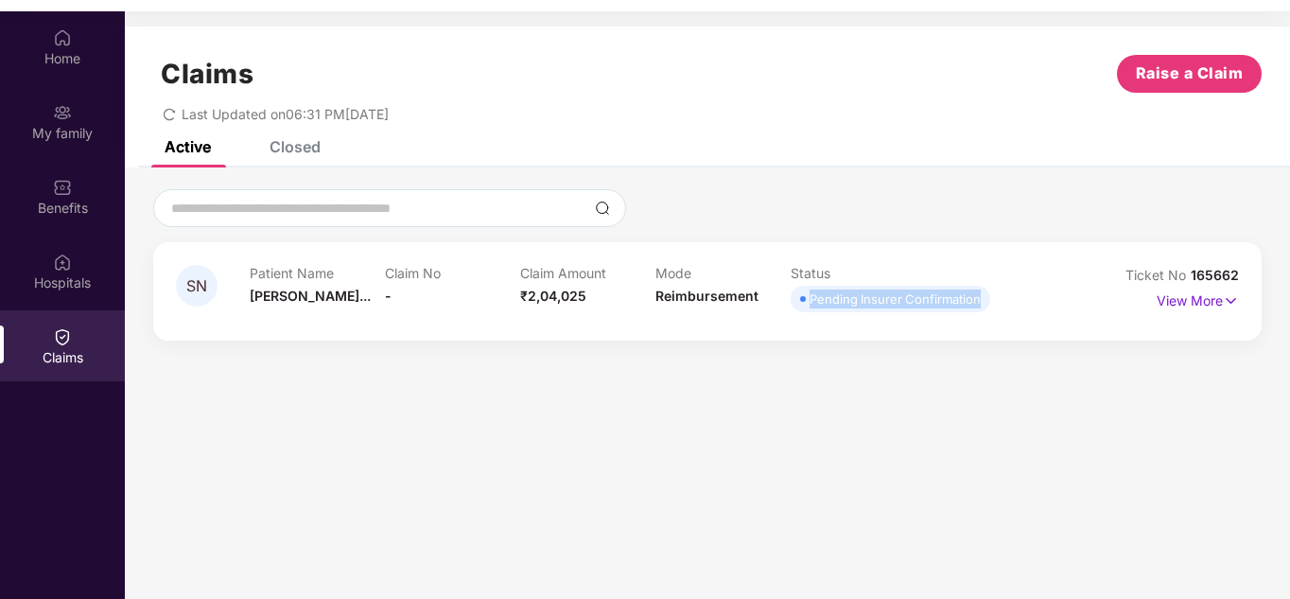
drag, startPoint x: 812, startPoint y: 300, endPoint x: 982, endPoint y: 301, distance: 169.3
click at [982, 301] on span "Pending Insurer Confirmation" at bounding box center [891, 299] width 200 height 26
